Goal: Transaction & Acquisition: Purchase product/service

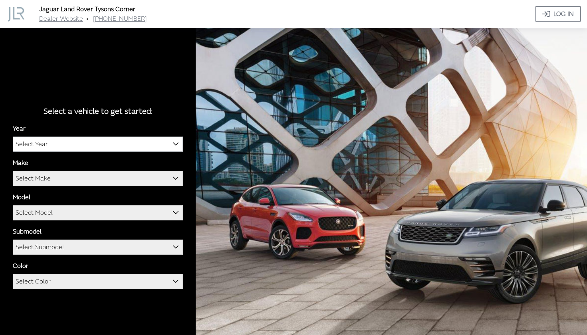
click at [167, 145] on span "Select Year" at bounding box center [97, 144] width 169 height 14
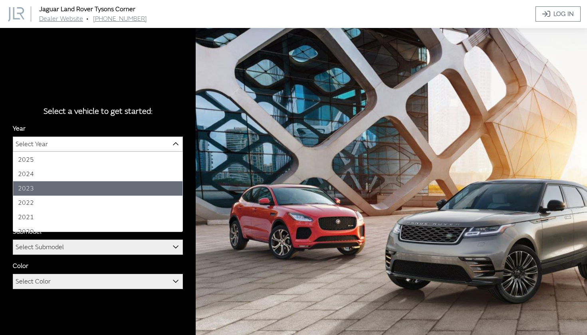
scroll to position [15, 0]
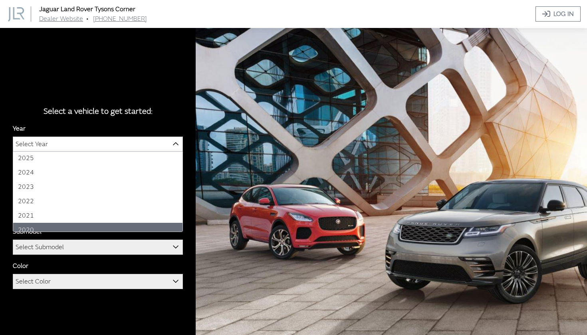
select select "38"
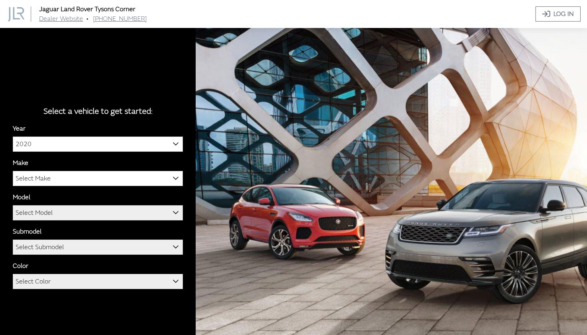
click at [126, 181] on span "Select Make" at bounding box center [97, 178] width 169 height 14
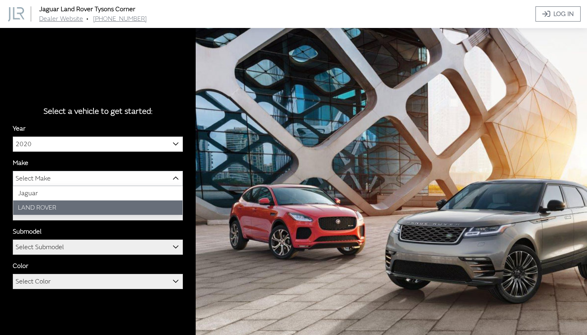
select select "39"
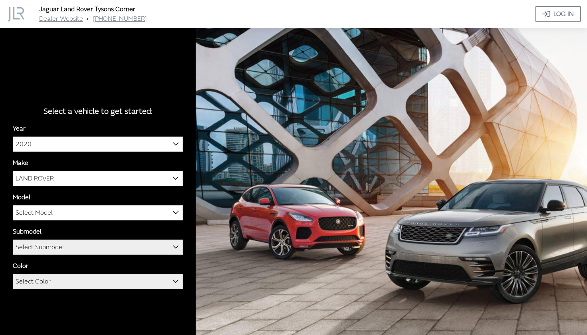
click at [116, 204] on div "Model DEFENDER DISCOVERY DISCOVERY SPORT RANGE ROVER RANGE ROVER EVOQUE RANGE R…" at bounding box center [98, 207] width 170 height 28
click at [115, 209] on span "Select Model" at bounding box center [97, 213] width 169 height 14
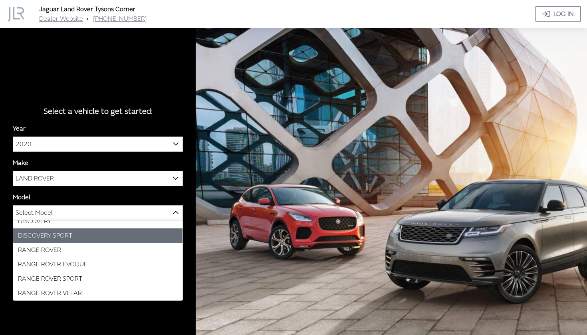
scroll to position [21, 0]
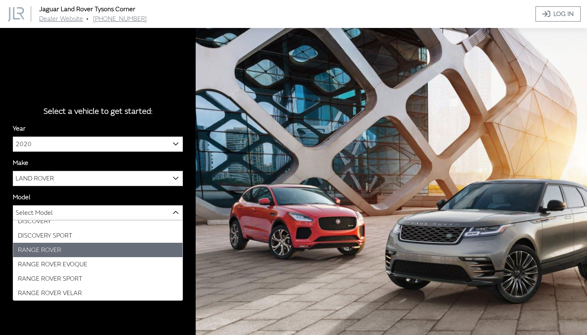
select select "823"
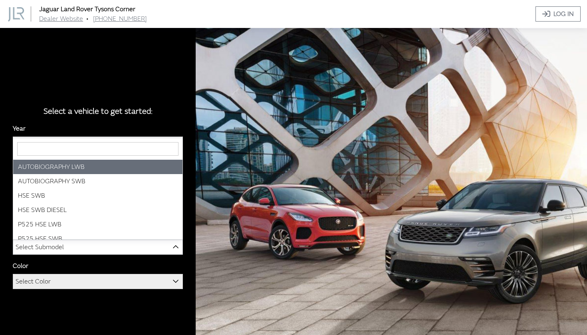
click at [106, 248] on span "Select Submodel" at bounding box center [97, 247] width 169 height 14
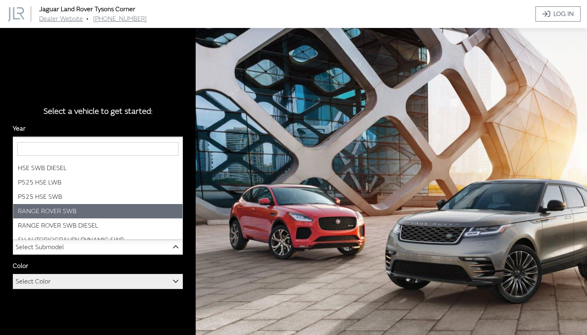
scroll to position [41, 0]
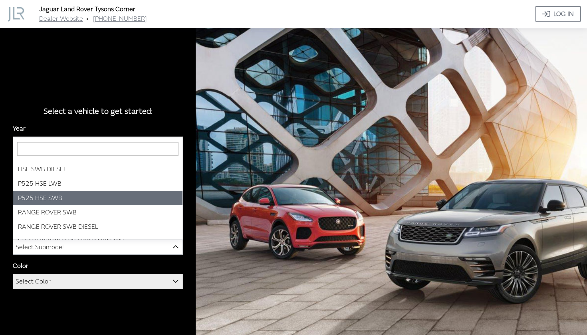
select select "2863"
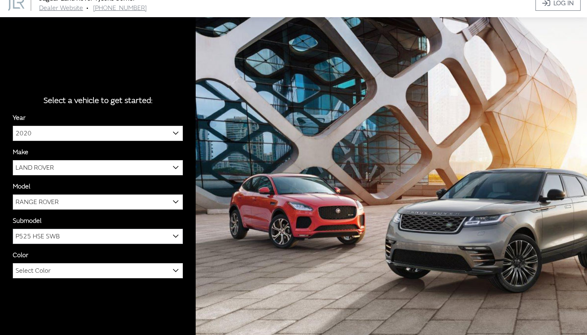
scroll to position [19, 0]
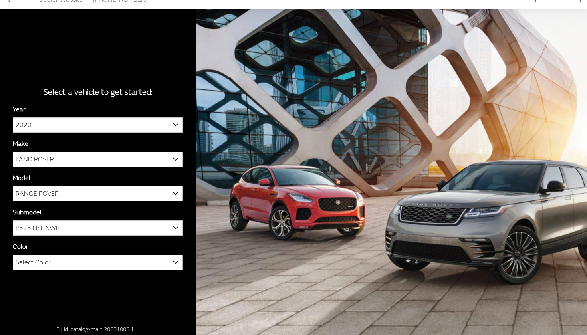
click at [111, 262] on span "Select Color" at bounding box center [97, 262] width 169 height 14
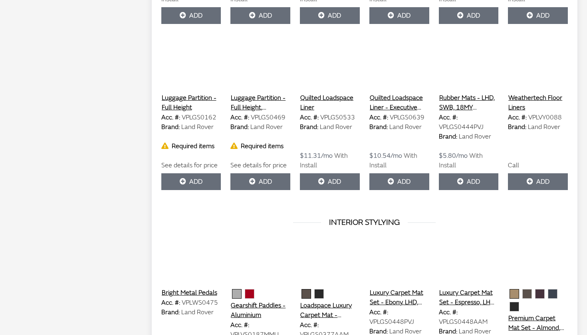
scroll to position [3298, 0]
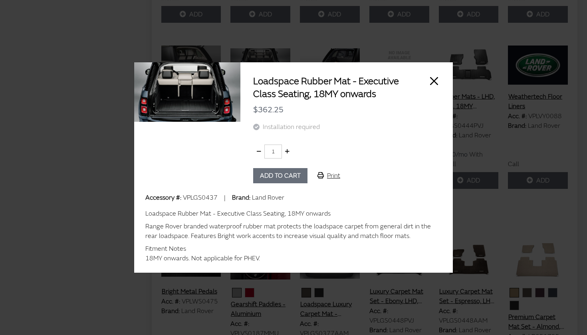
click at [436, 75] on button "Close" at bounding box center [434, 81] width 12 height 12
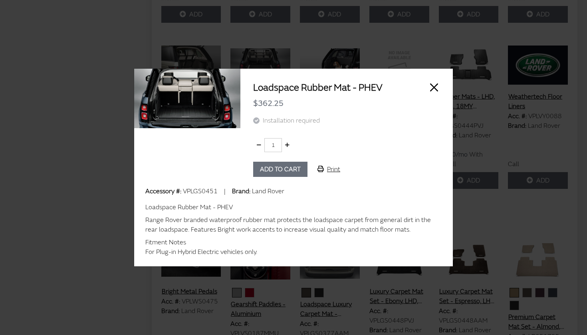
click at [435, 89] on button "Close" at bounding box center [434, 88] width 12 height 12
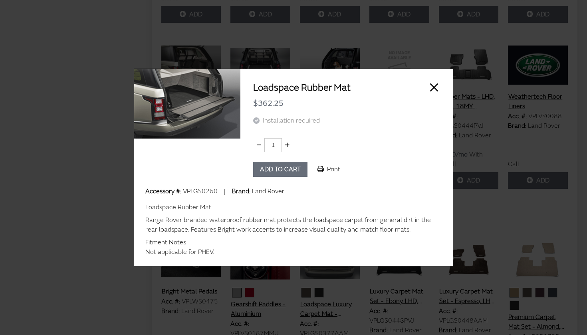
click at [432, 87] on button "Close" at bounding box center [434, 88] width 12 height 12
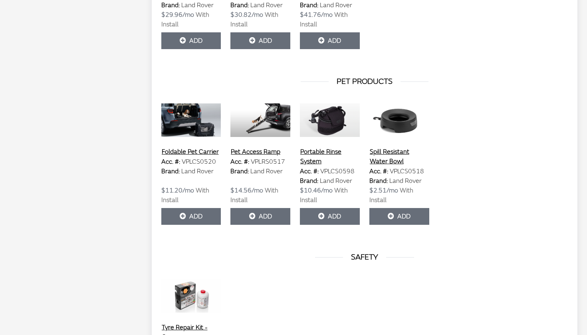
scroll to position [3786, 0]
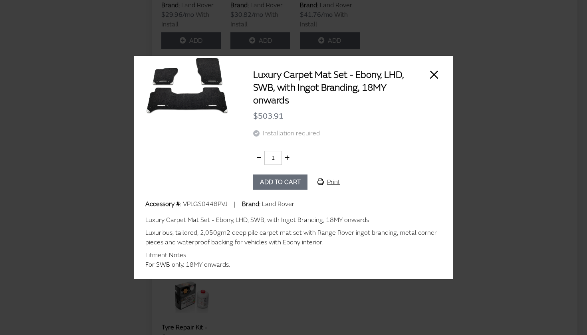
click at [435, 73] on button "Close" at bounding box center [434, 75] width 12 height 12
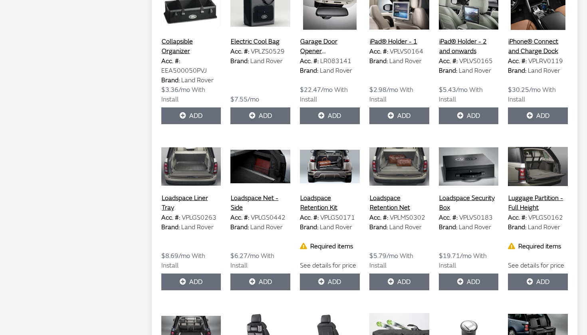
scroll to position [2500, 0]
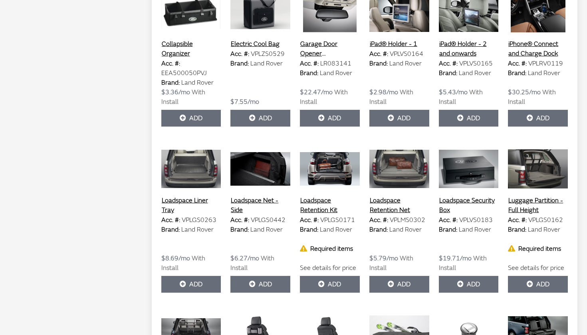
click at [187, 59] on button "Collapsible Organizer" at bounding box center [191, 49] width 60 height 20
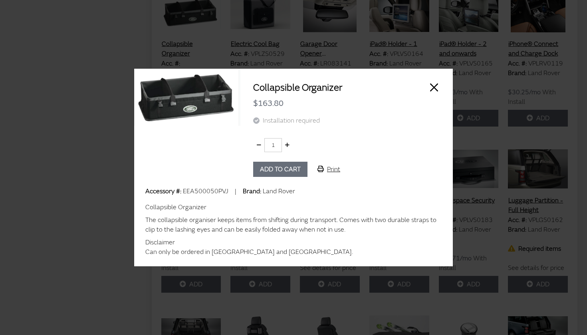
click at [432, 88] on button "Close" at bounding box center [434, 88] width 12 height 12
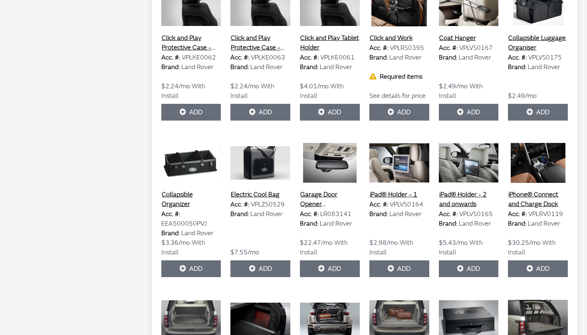
scroll to position [2349, 0]
